Goal: Find contact information: Find contact information

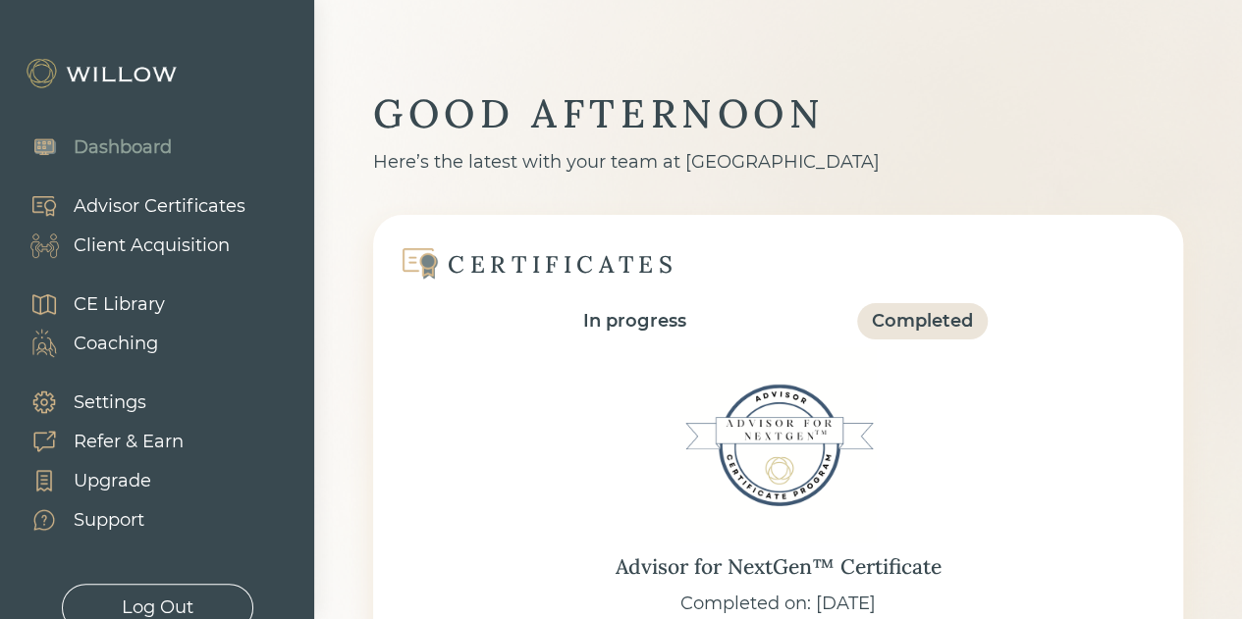
click at [159, 252] on div "Client Acquisition" at bounding box center [152, 246] width 156 height 27
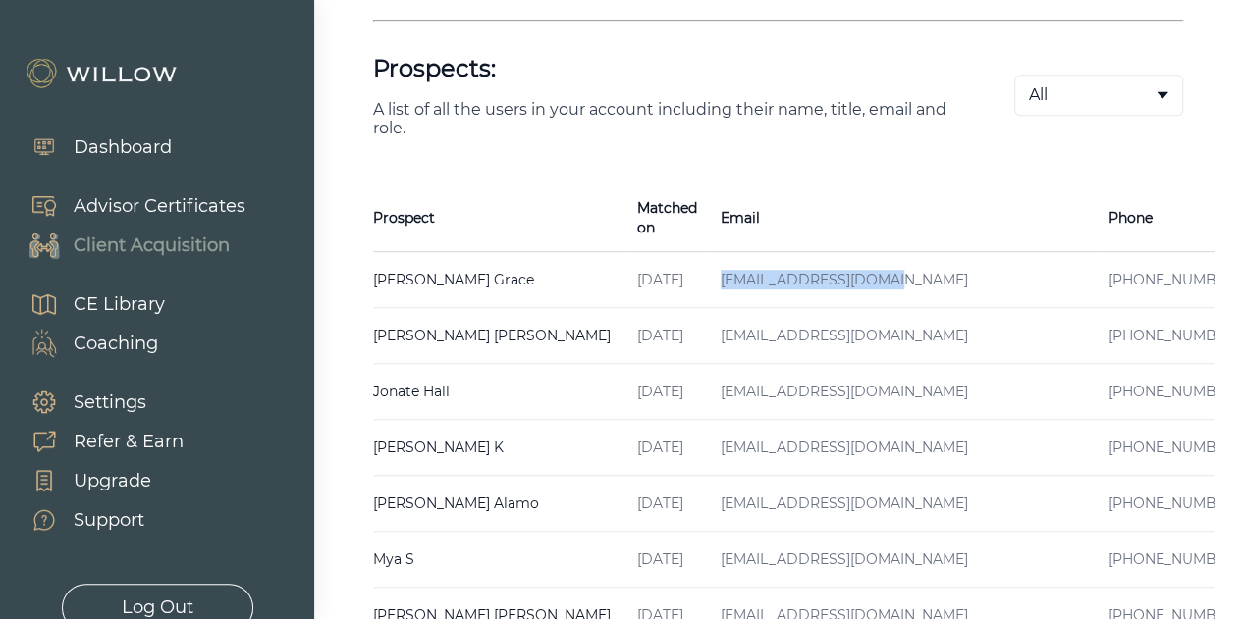
drag, startPoint x: 830, startPoint y: 264, endPoint x: 650, endPoint y: 262, distance: 180.6
click at [709, 262] on td "[EMAIL_ADDRESS][DOMAIN_NAME]" at bounding box center [903, 280] width 388 height 56
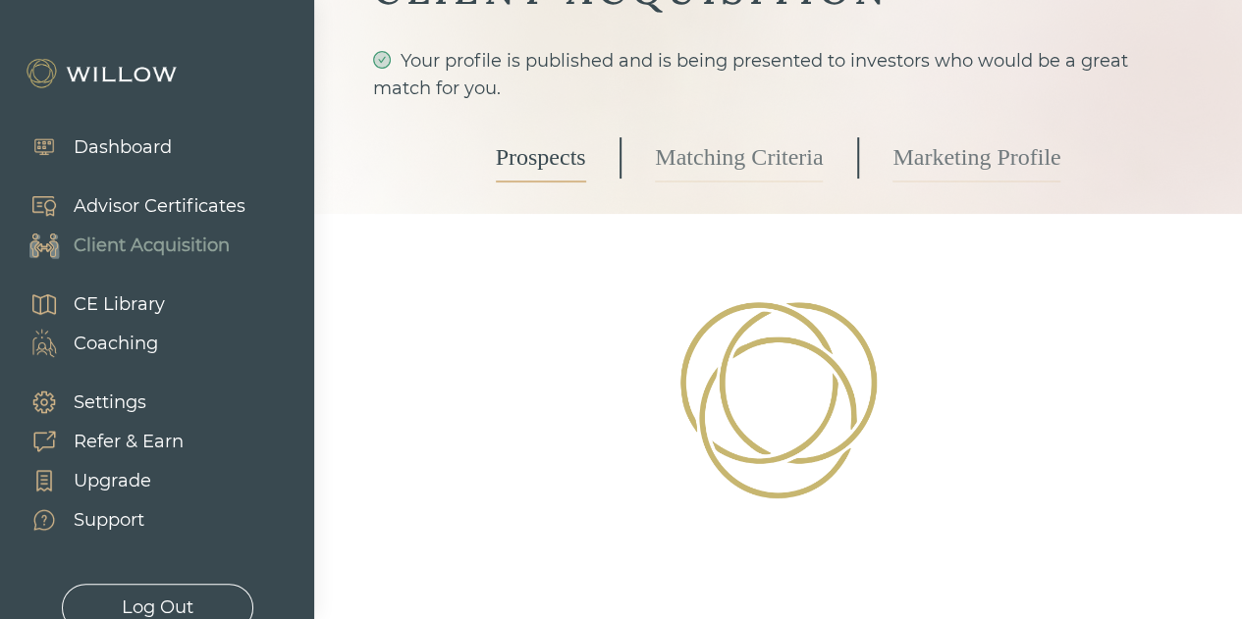
select select "3"
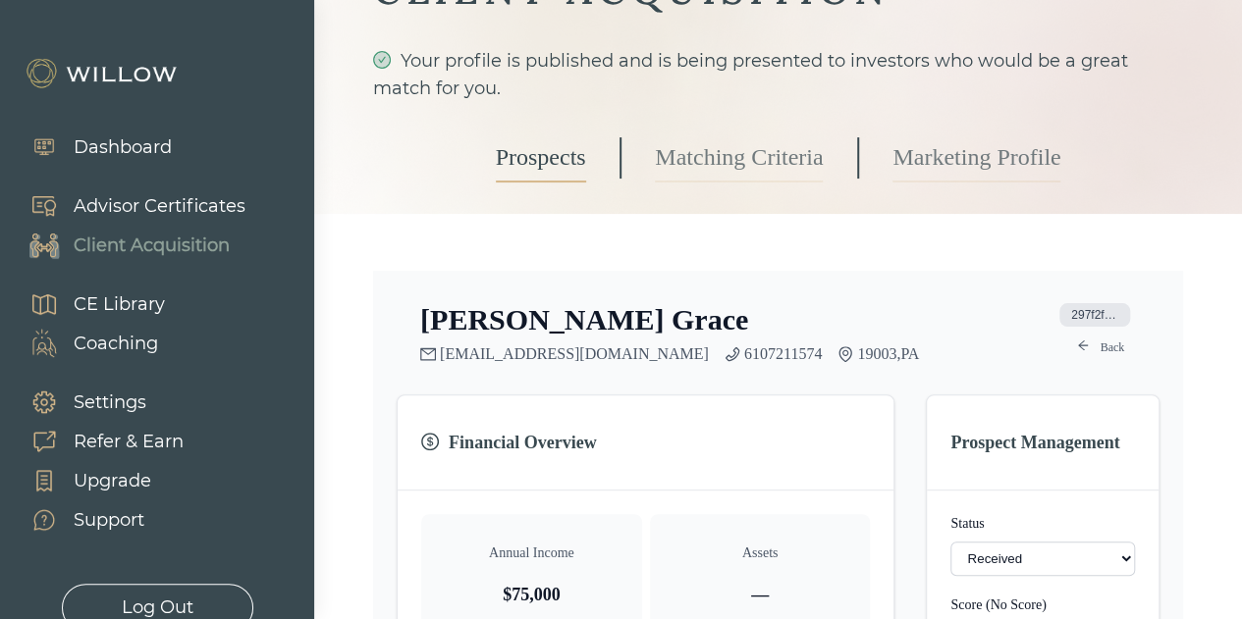
scroll to position [422, 0]
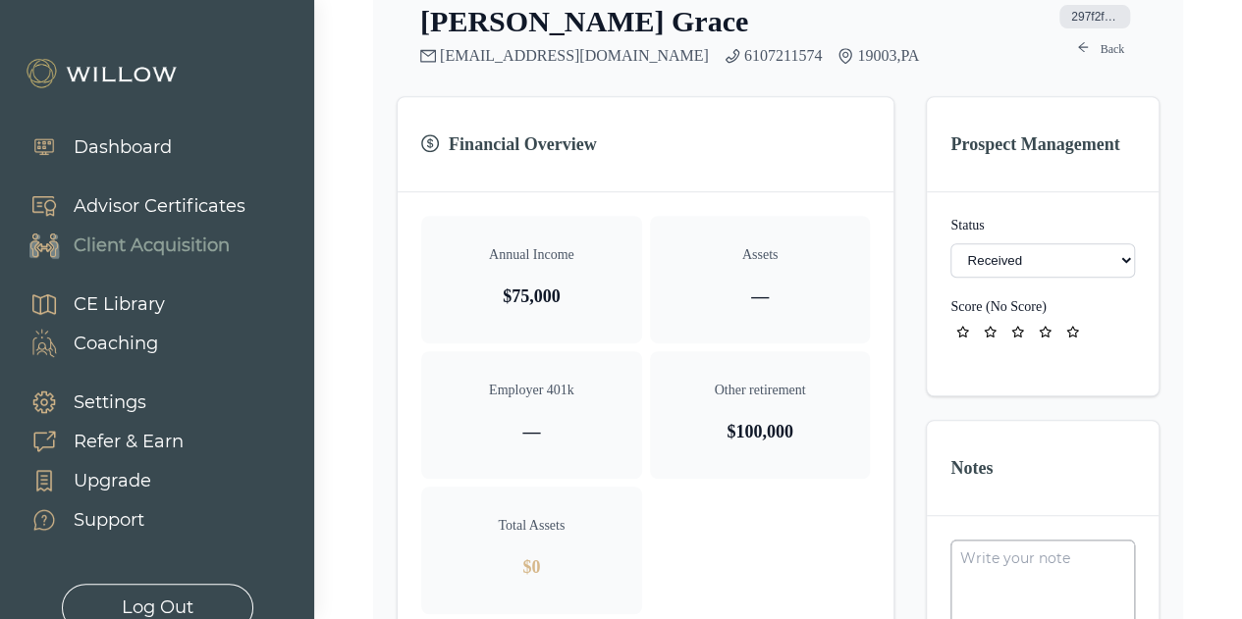
click at [511, 42] on div "[PERSON_NAME] [EMAIL_ADDRESS][DOMAIN_NAME] 6107211574 19003 , [GEOGRAPHIC_DATA]" at bounding box center [669, 34] width 499 height 61
drag, startPoint x: 664, startPoint y: 58, endPoint x: 626, endPoint y: 93, distance: 51.4
click at [626, 93] on div "[PERSON_NAME] [EMAIL_ADDRESS][DOMAIN_NAME] 6107211574 19003 , PA 297f2f07-4607-…" at bounding box center [778, 594] width 763 height 1180
drag, startPoint x: 703, startPoint y: 62, endPoint x: 625, endPoint y: 60, distance: 77.6
click at [625, 60] on div "[EMAIL_ADDRESS][DOMAIN_NAME] 6107211574 19003 , [GEOGRAPHIC_DATA]" at bounding box center [669, 56] width 499 height 18
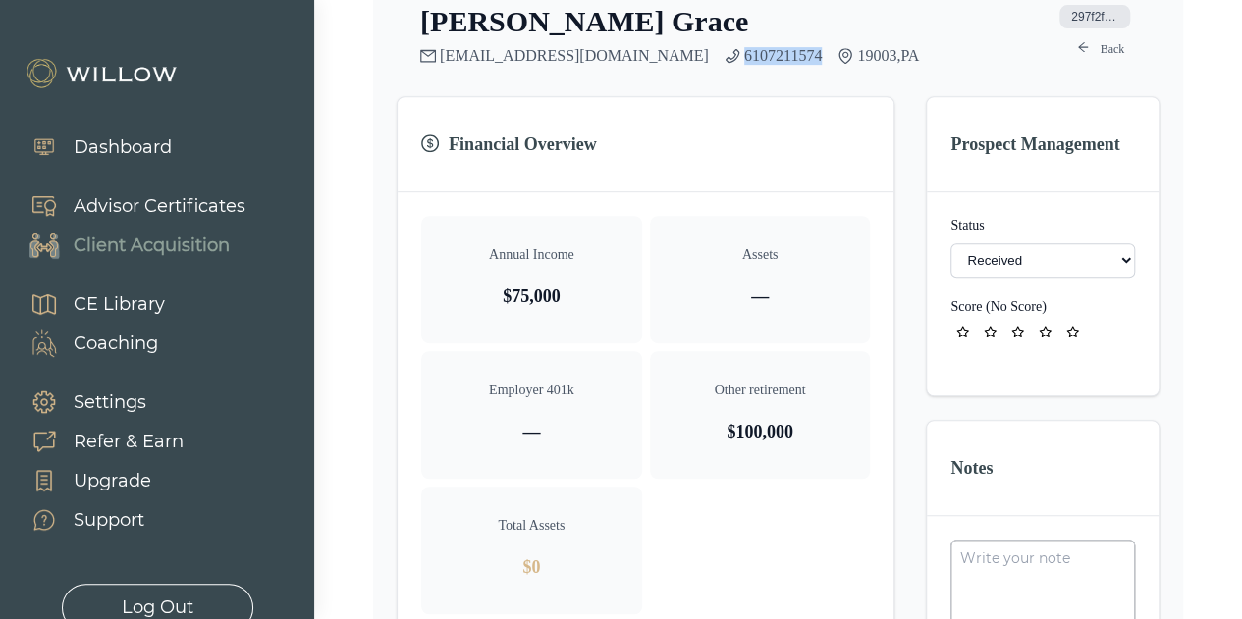
copy link "6107211574"
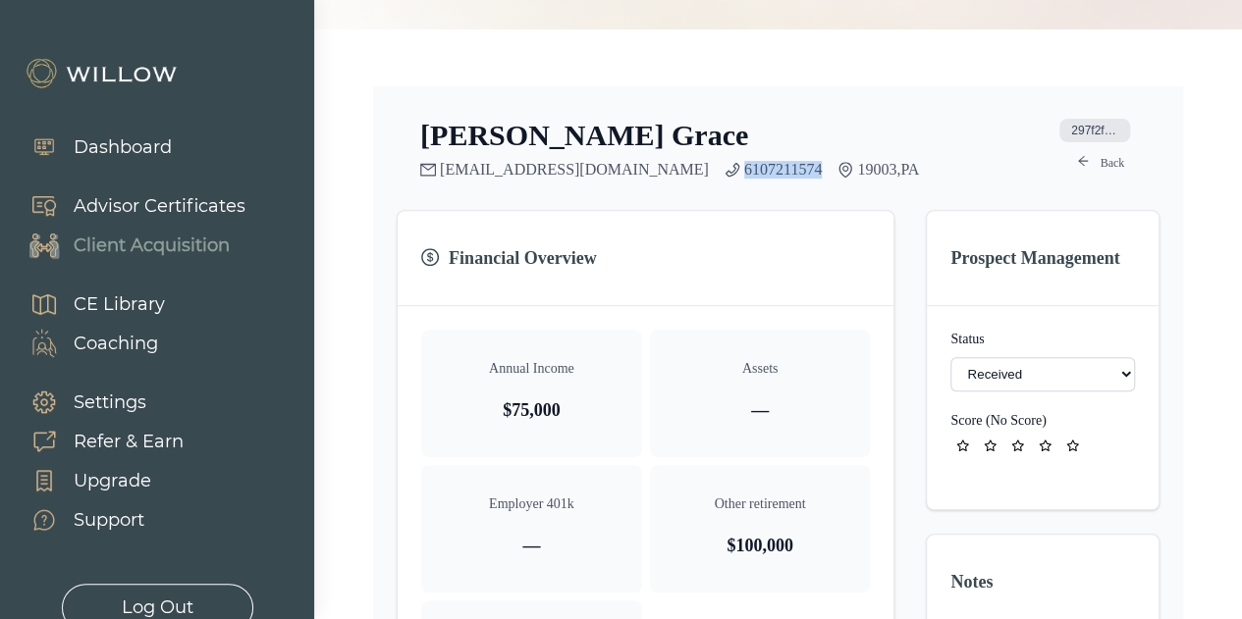
scroll to position [302, 0]
